Goal: Information Seeking & Learning: Learn about a topic

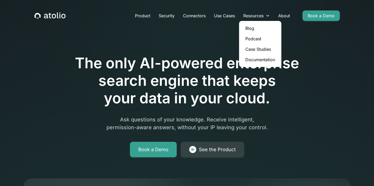
click at [247, 28] on link "Blog" at bounding box center [260, 28] width 38 height 10
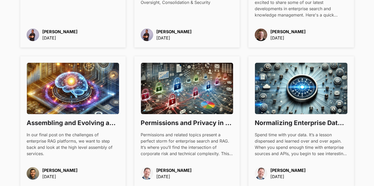
scroll to position [313, 0]
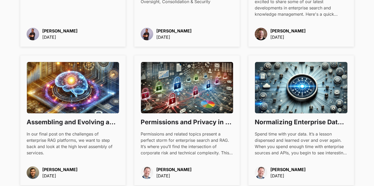
click at [98, 123] on h3 "Assembling and Evolving an Enterprise RAG Platform" at bounding box center [73, 121] width 93 height 9
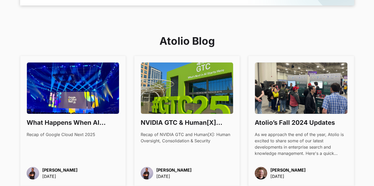
scroll to position [0, 0]
